Goal: Contribute content

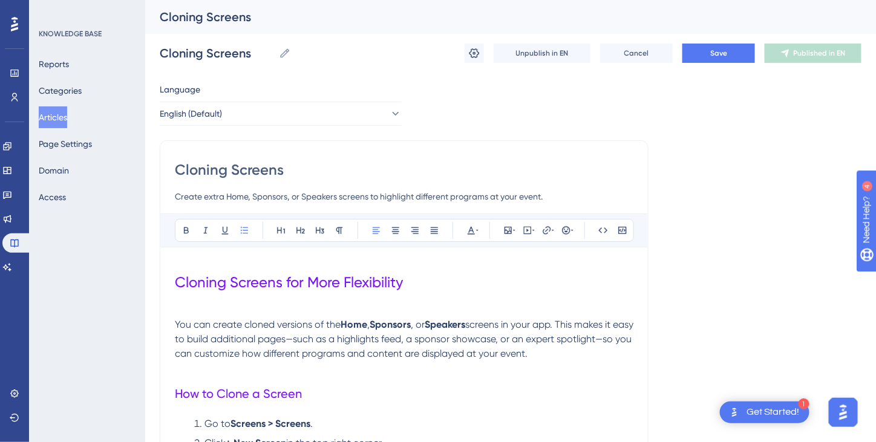
click at [65, 118] on button "Articles" at bounding box center [53, 117] width 28 height 22
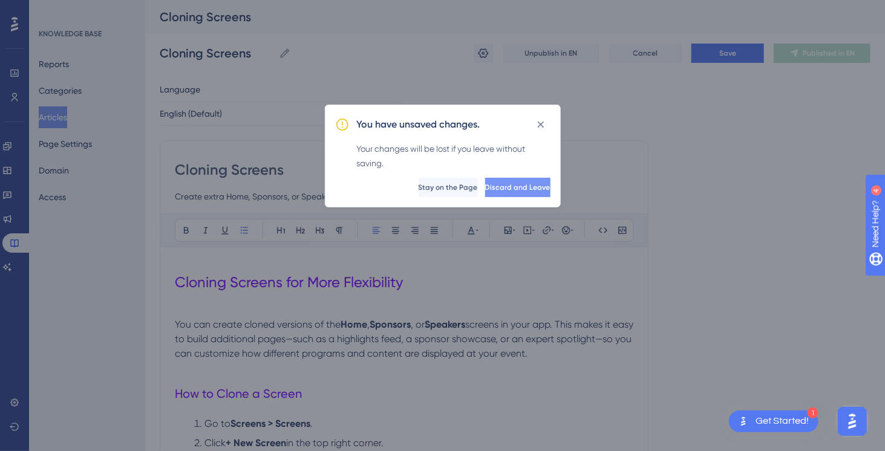
click at [497, 183] on span "Discard and Leave" at bounding box center [517, 188] width 65 height 10
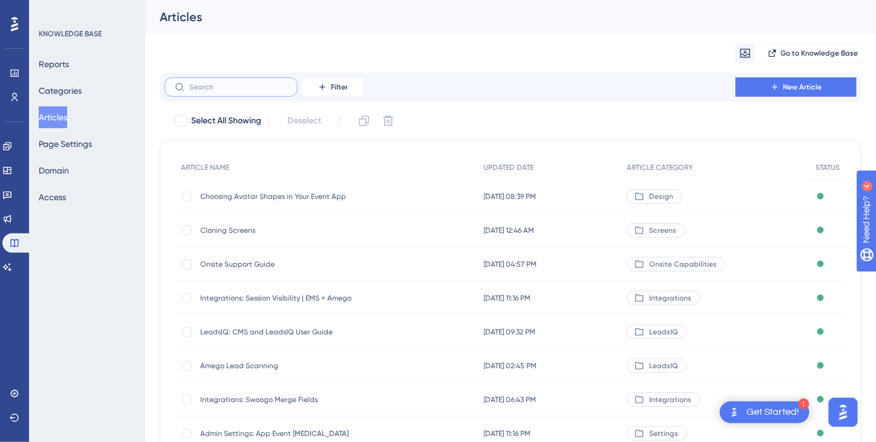
click at [214, 88] on input "text" at bounding box center [238, 87] width 98 height 8
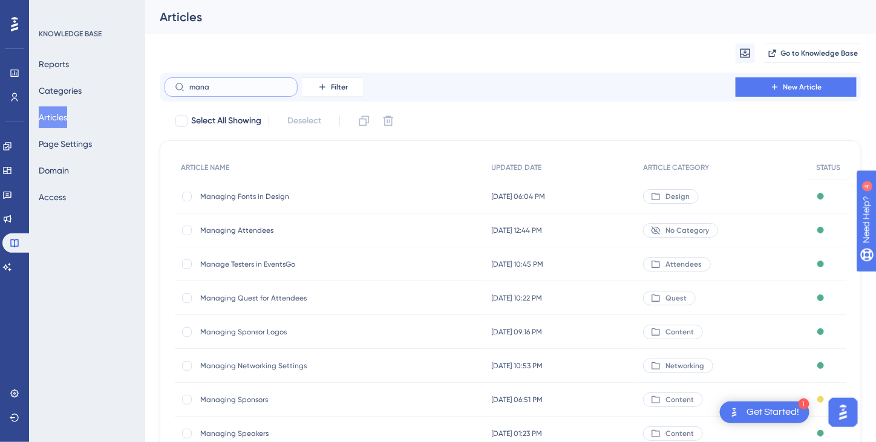
type input "mana"
click at [229, 399] on span "Managing Sponsors" at bounding box center [297, 400] width 194 height 10
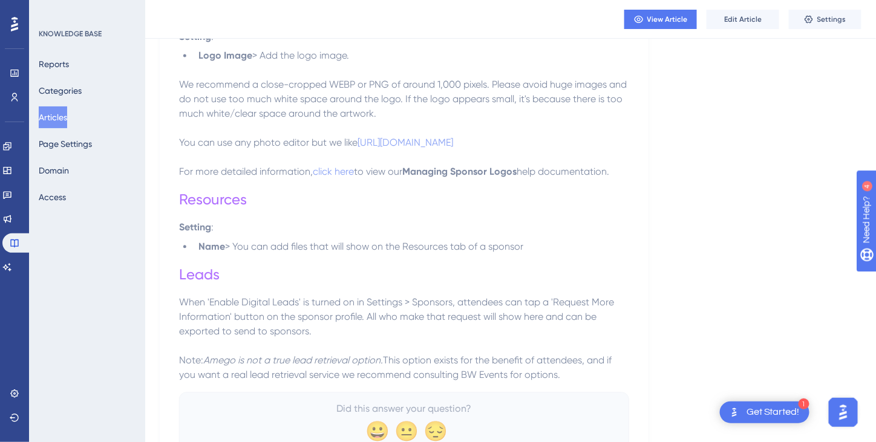
scroll to position [794, 0]
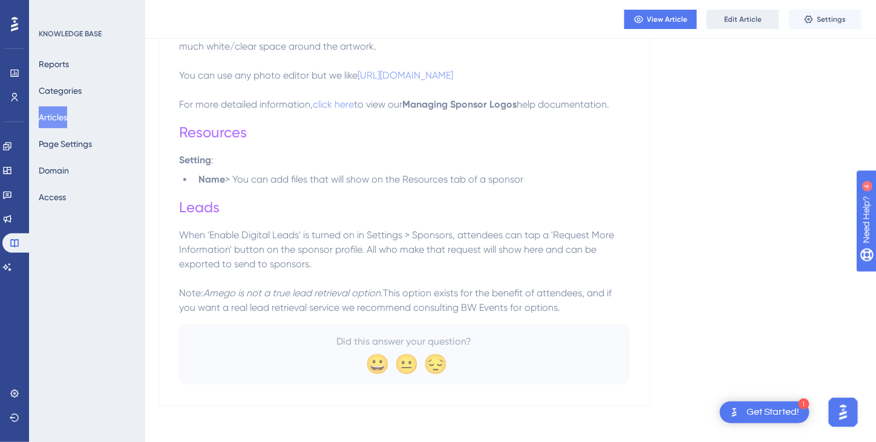
click at [740, 19] on span "Edit Article" at bounding box center [743, 20] width 38 height 10
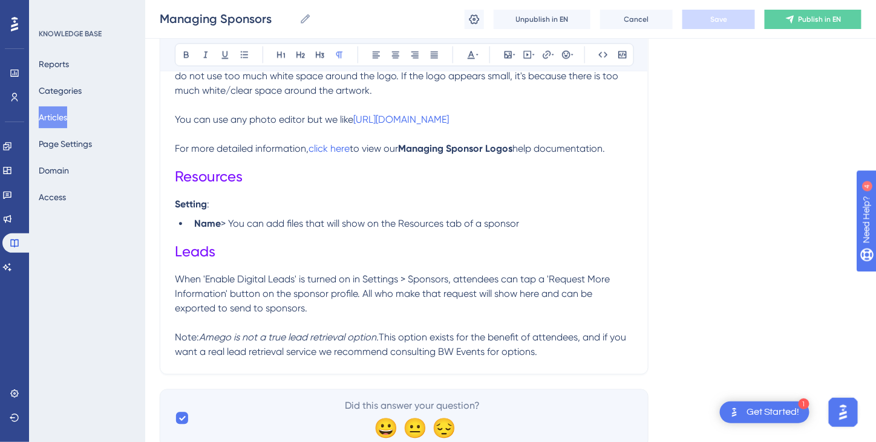
scroll to position [788, 0]
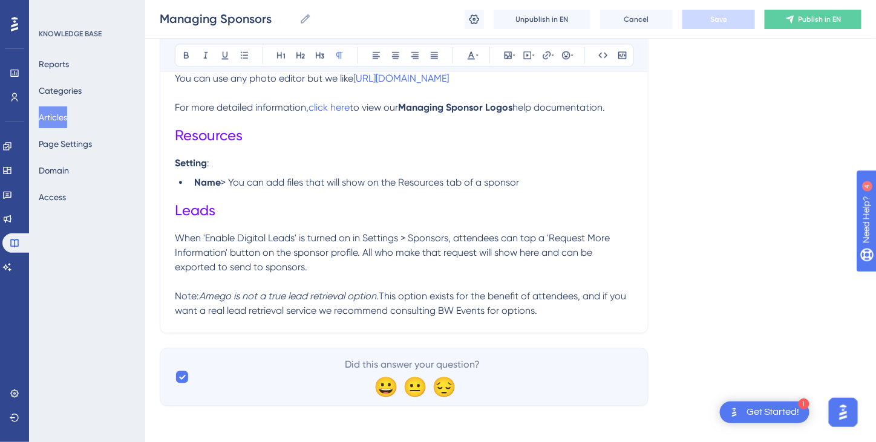
drag, startPoint x: 551, startPoint y: 315, endPoint x: 165, endPoint y: 278, distance: 387.8
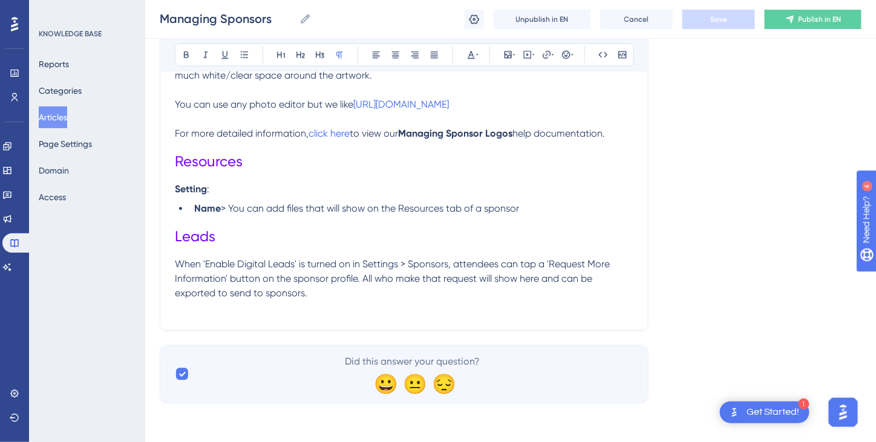
scroll to position [759, 0]
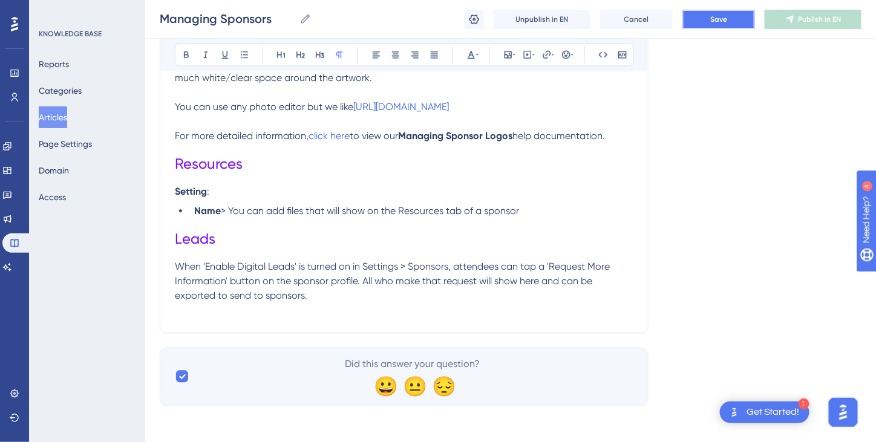
click at [718, 24] on span "Save" at bounding box center [718, 20] width 17 height 10
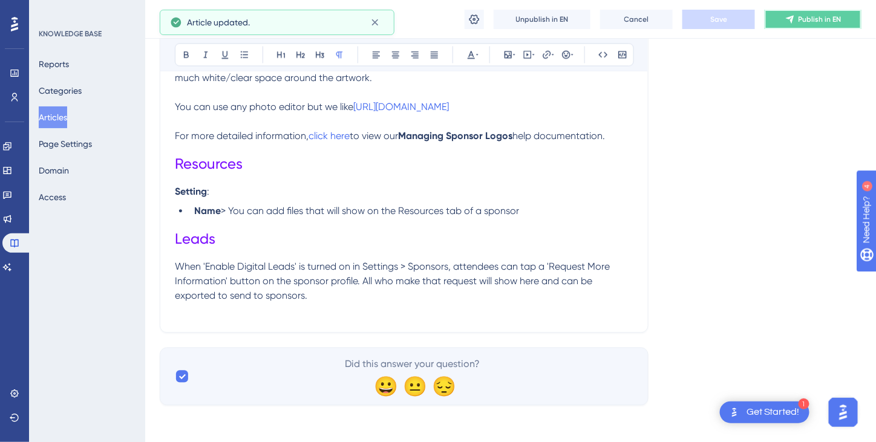
click at [797, 17] on button "Publish in EN" at bounding box center [813, 19] width 97 height 19
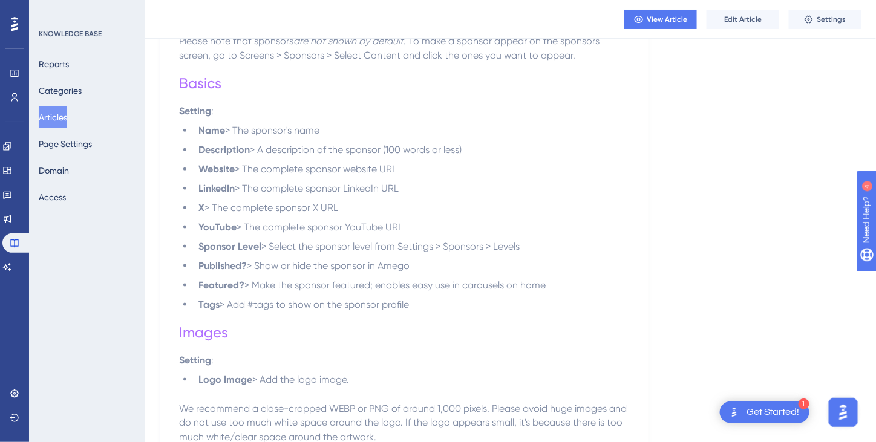
scroll to position [0, 0]
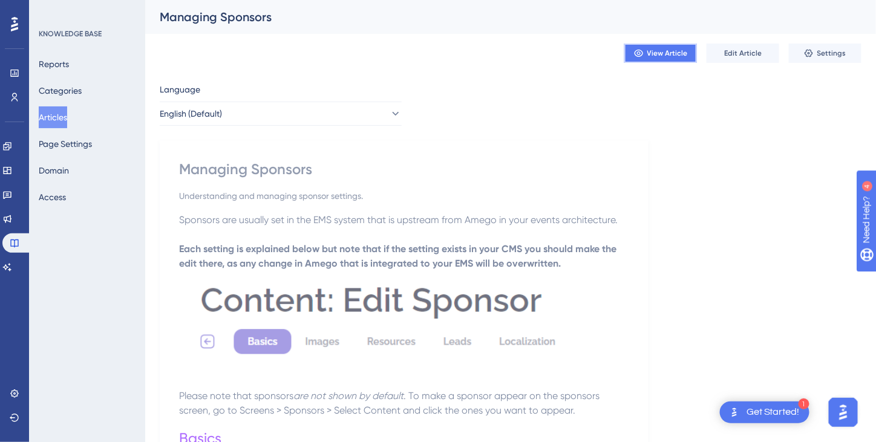
click at [657, 51] on span "View Article" at bounding box center [667, 53] width 41 height 10
